Goal: Answer question/provide support: Answer question/provide support

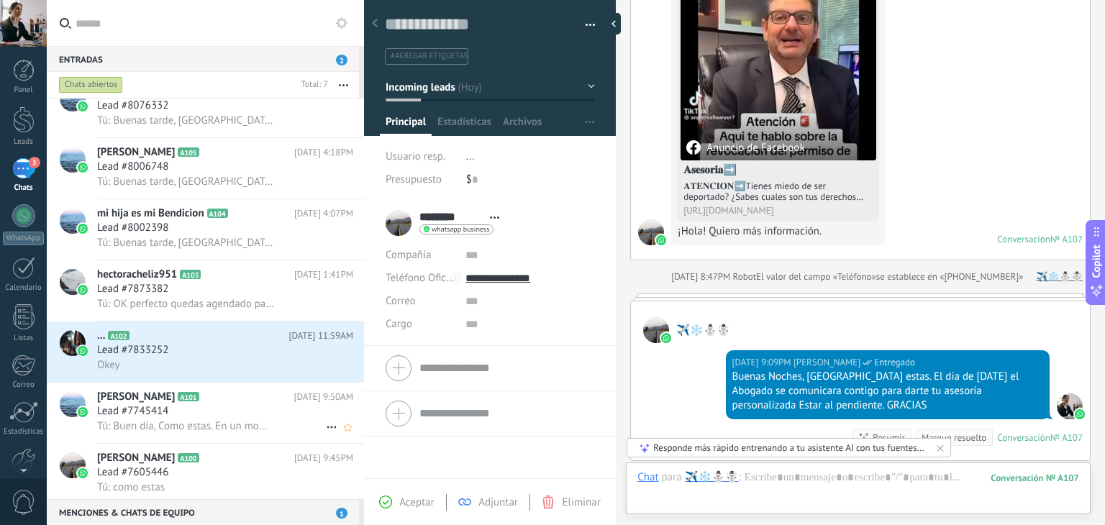
scroll to position [202, 0]
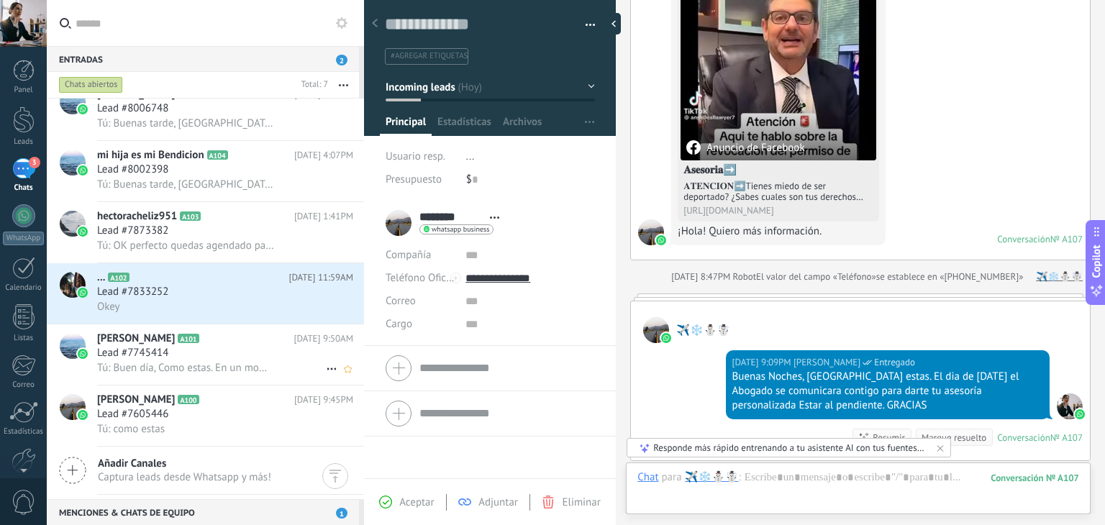
click at [187, 360] on div "Lead #7745414" at bounding box center [225, 353] width 256 height 14
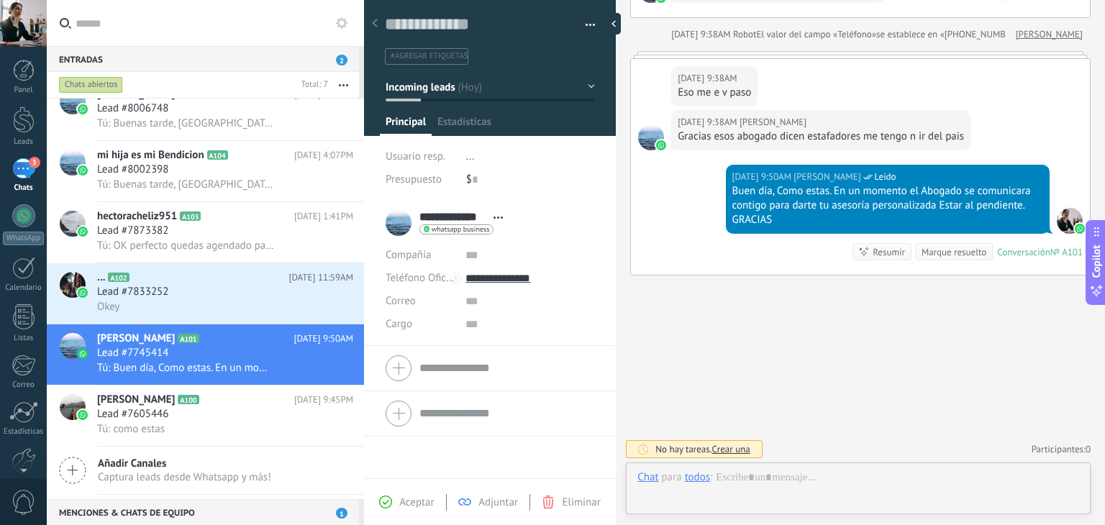
scroll to position [21, 0]
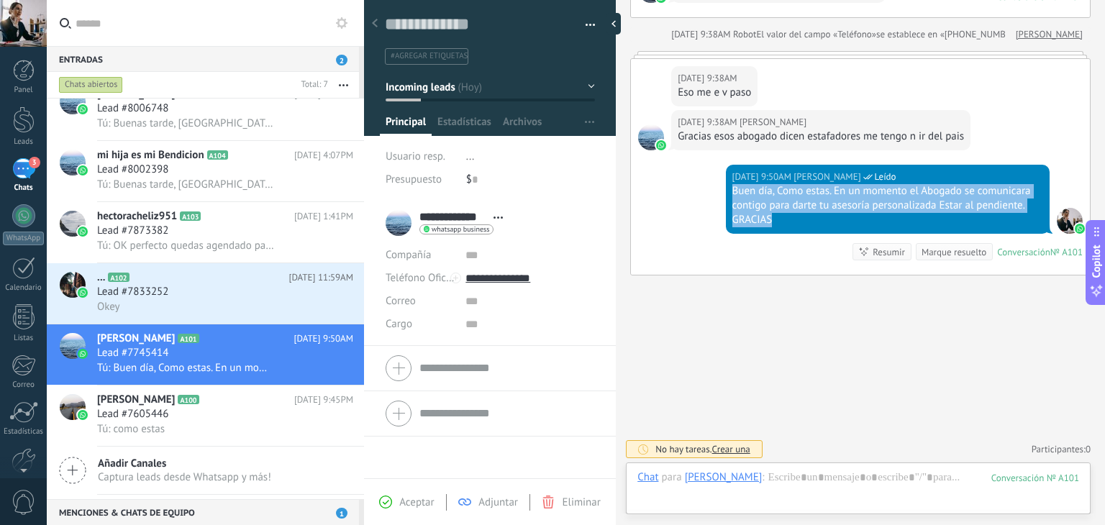
drag, startPoint x: 731, startPoint y: 188, endPoint x: 1027, endPoint y: 216, distance: 297.7
click at [1027, 216] on div "Buen día, Como estas. En un momento el Abogado se comunicara contigo para darte…" at bounding box center [887, 205] width 311 height 43
copy div "Buen día, Como estas. En un momento el Abogado se comunicara contigo para darte…"
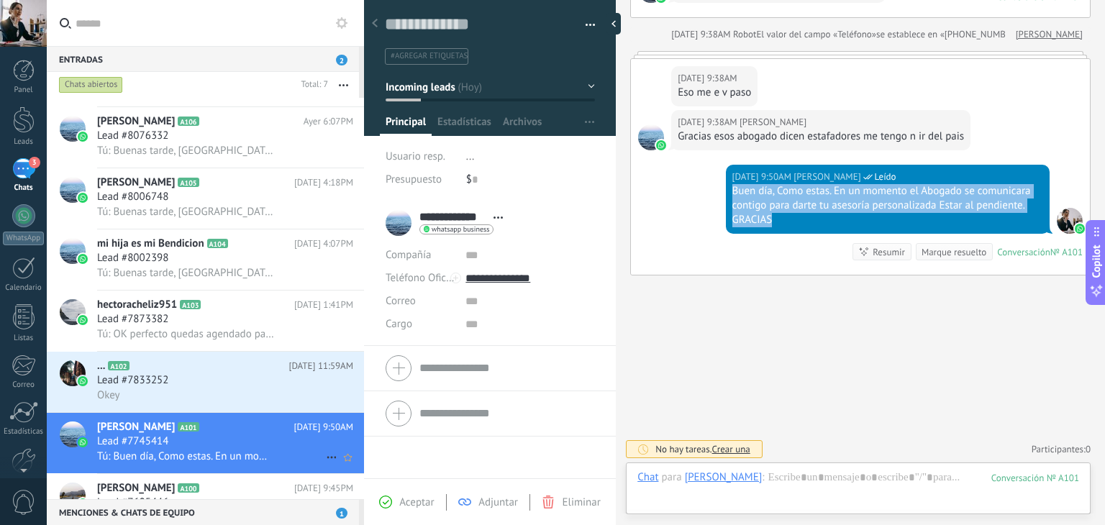
scroll to position [0, 0]
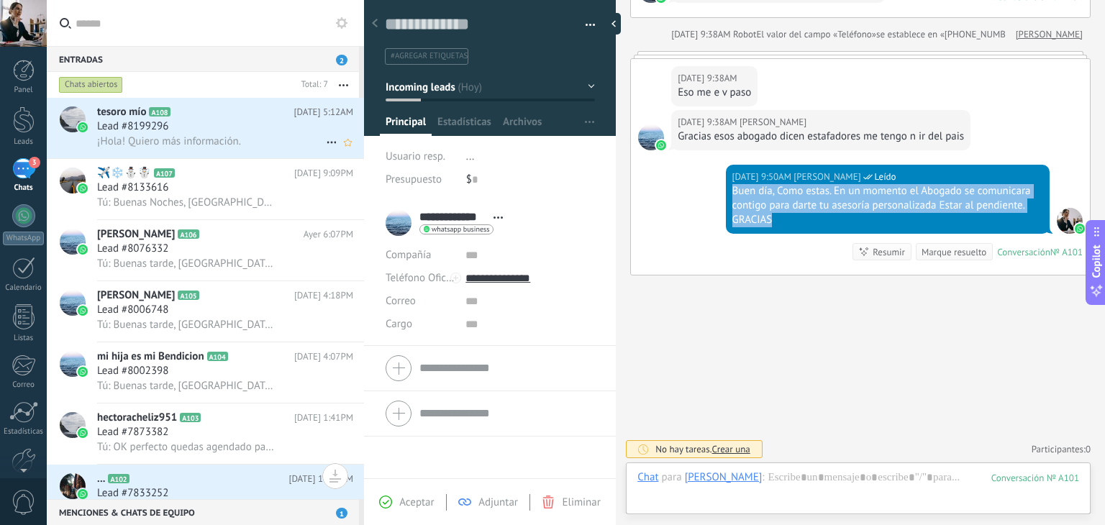
click at [121, 139] on span "¡Hola! Quiero más información." at bounding box center [169, 142] width 144 height 14
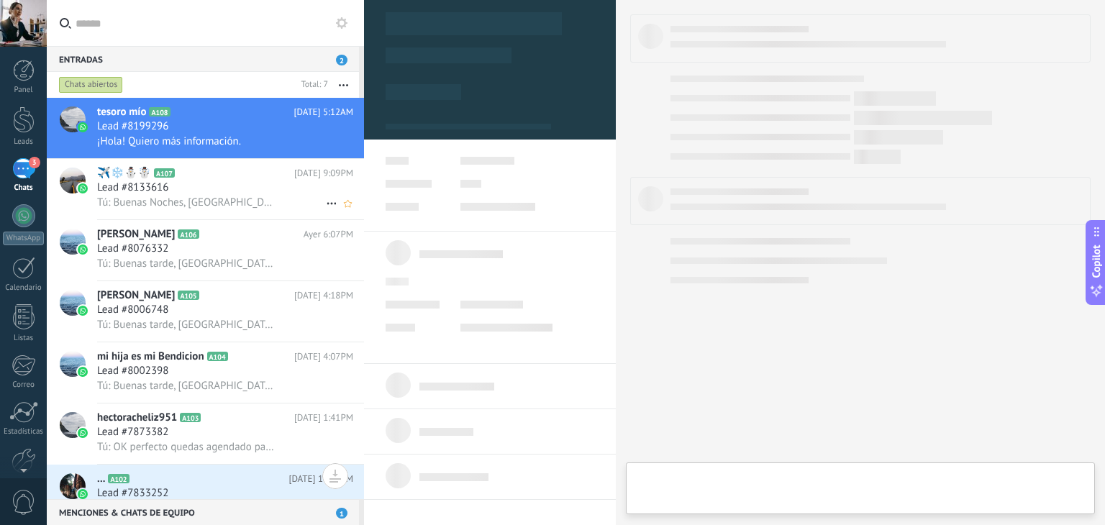
type textarea "**********"
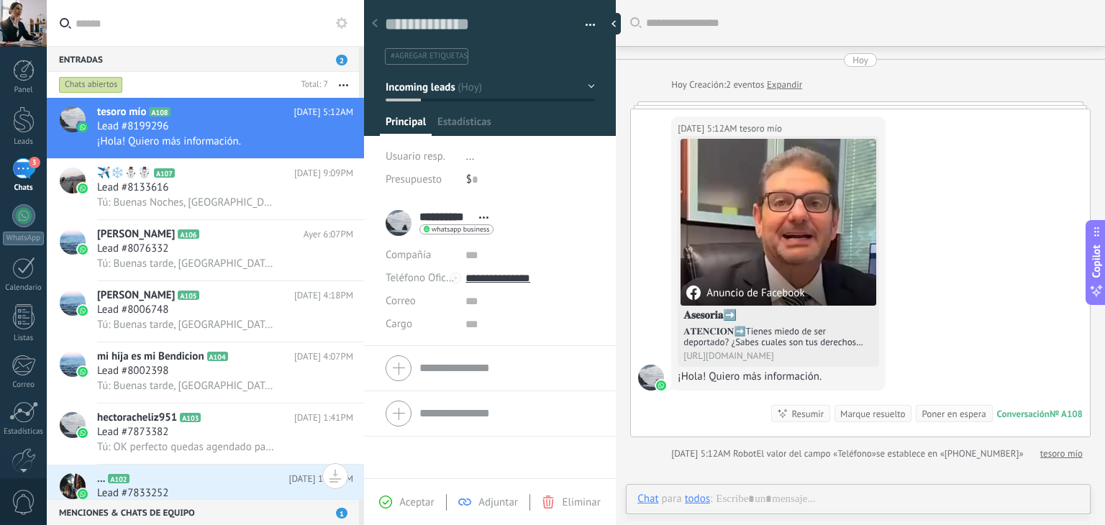
scroll to position [6, 0]
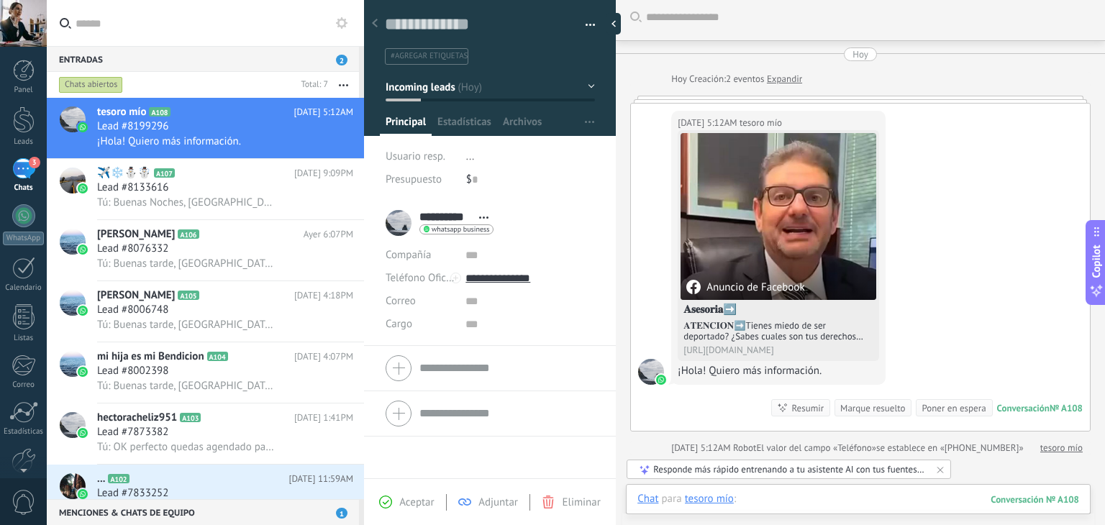
click at [860, 498] on div at bounding box center [858, 513] width 442 height 43
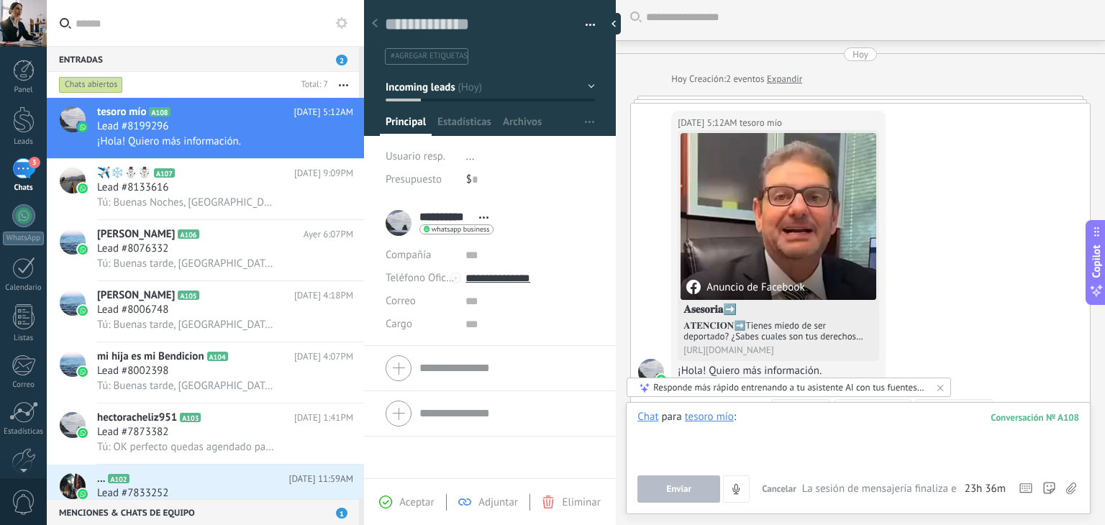
paste div
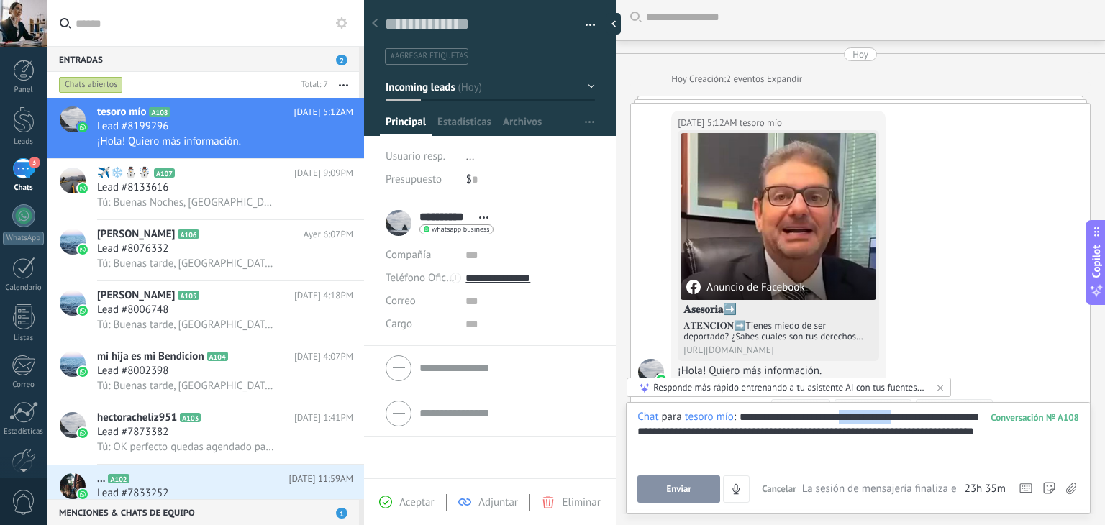
drag, startPoint x: 912, startPoint y: 412, endPoint x: 846, endPoint y: 422, distance: 66.8
click at [846, 422] on div "**********" at bounding box center [858, 437] width 442 height 55
click at [673, 496] on button "Enviar" at bounding box center [678, 489] width 83 height 27
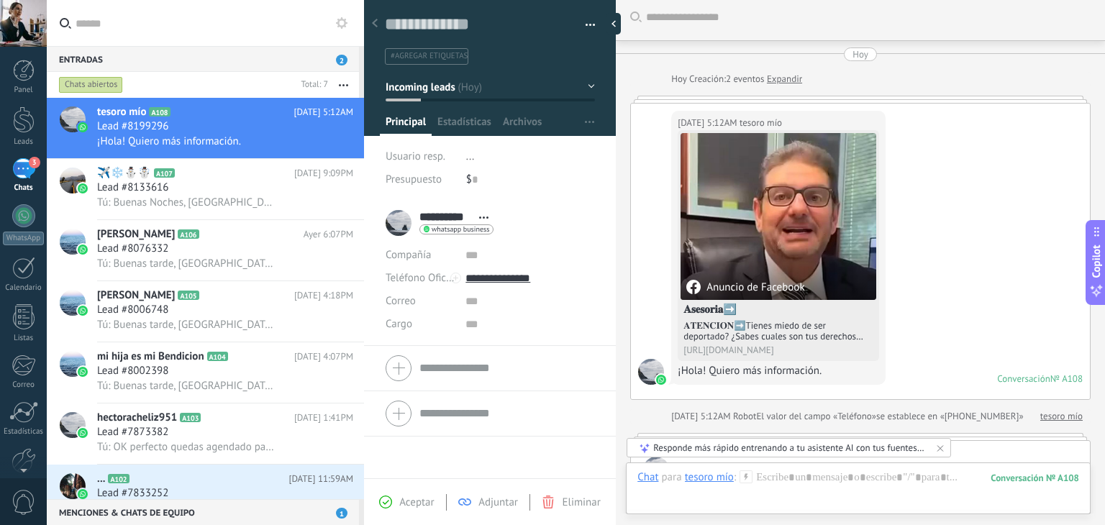
scroll to position [145, 0]
